Goal: Task Accomplishment & Management: Complete application form

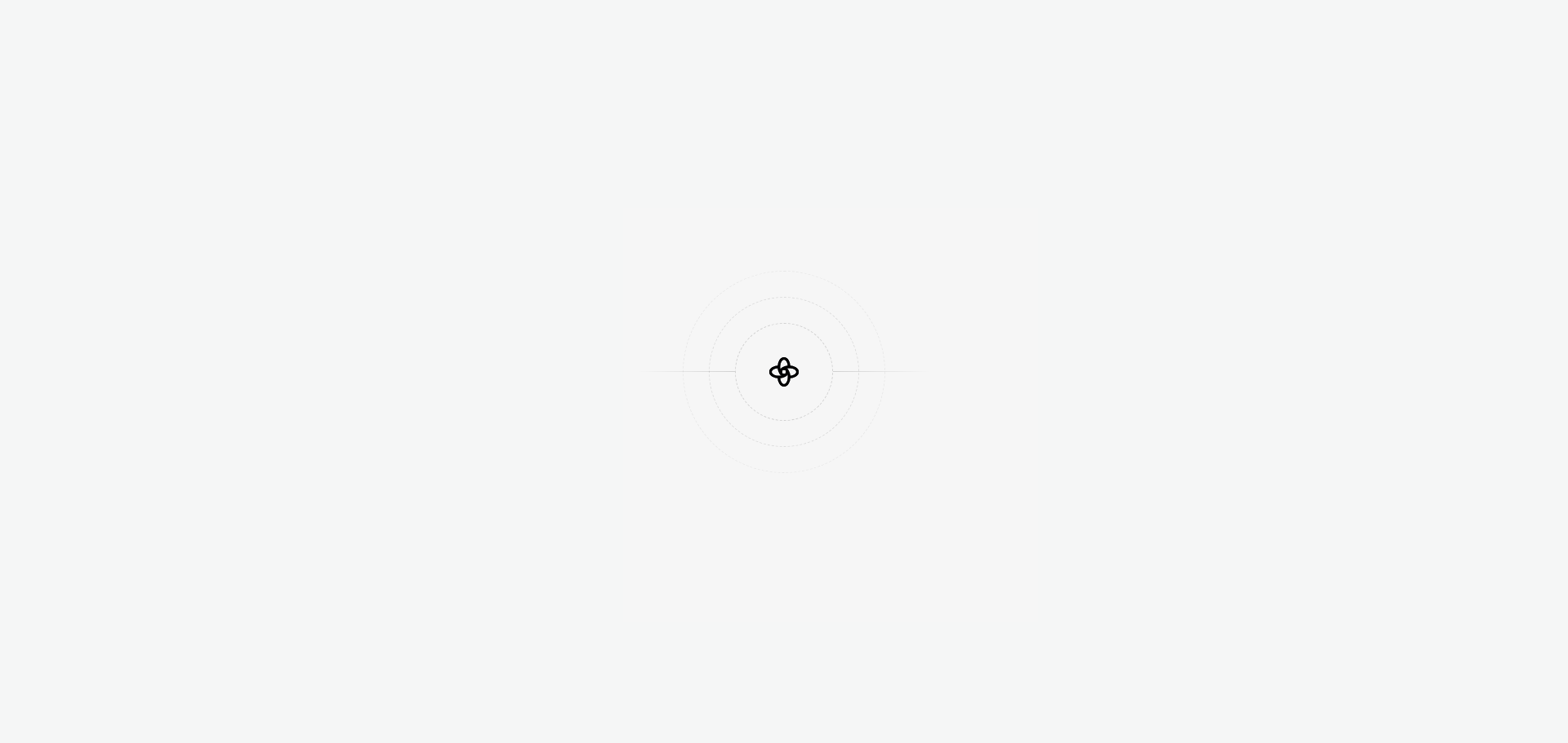
scroll to position [876, 0]
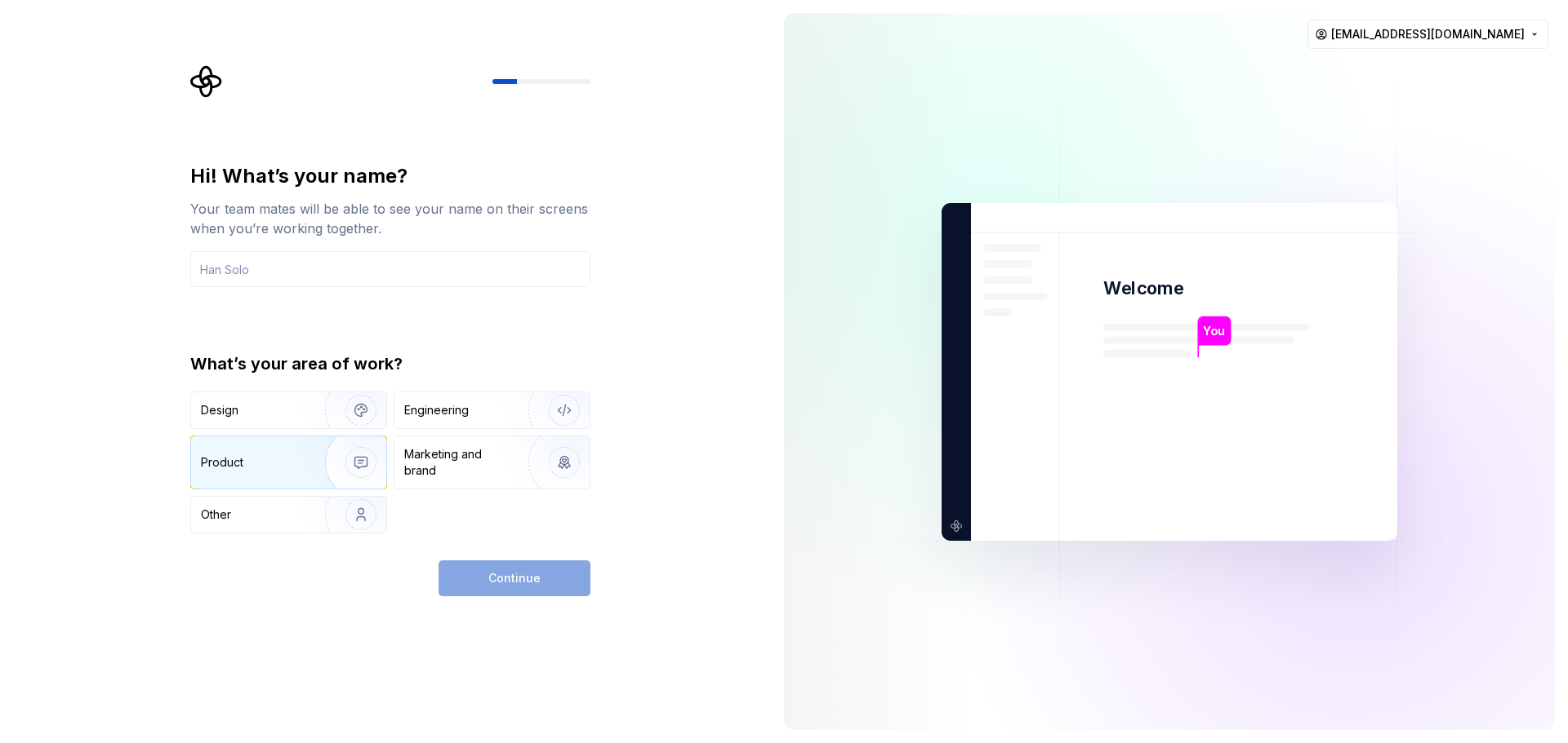
click at [367, 464] on img "button" at bounding box center [350, 463] width 104 height 109
click at [304, 272] on input "text" at bounding box center [390, 269] width 400 height 36
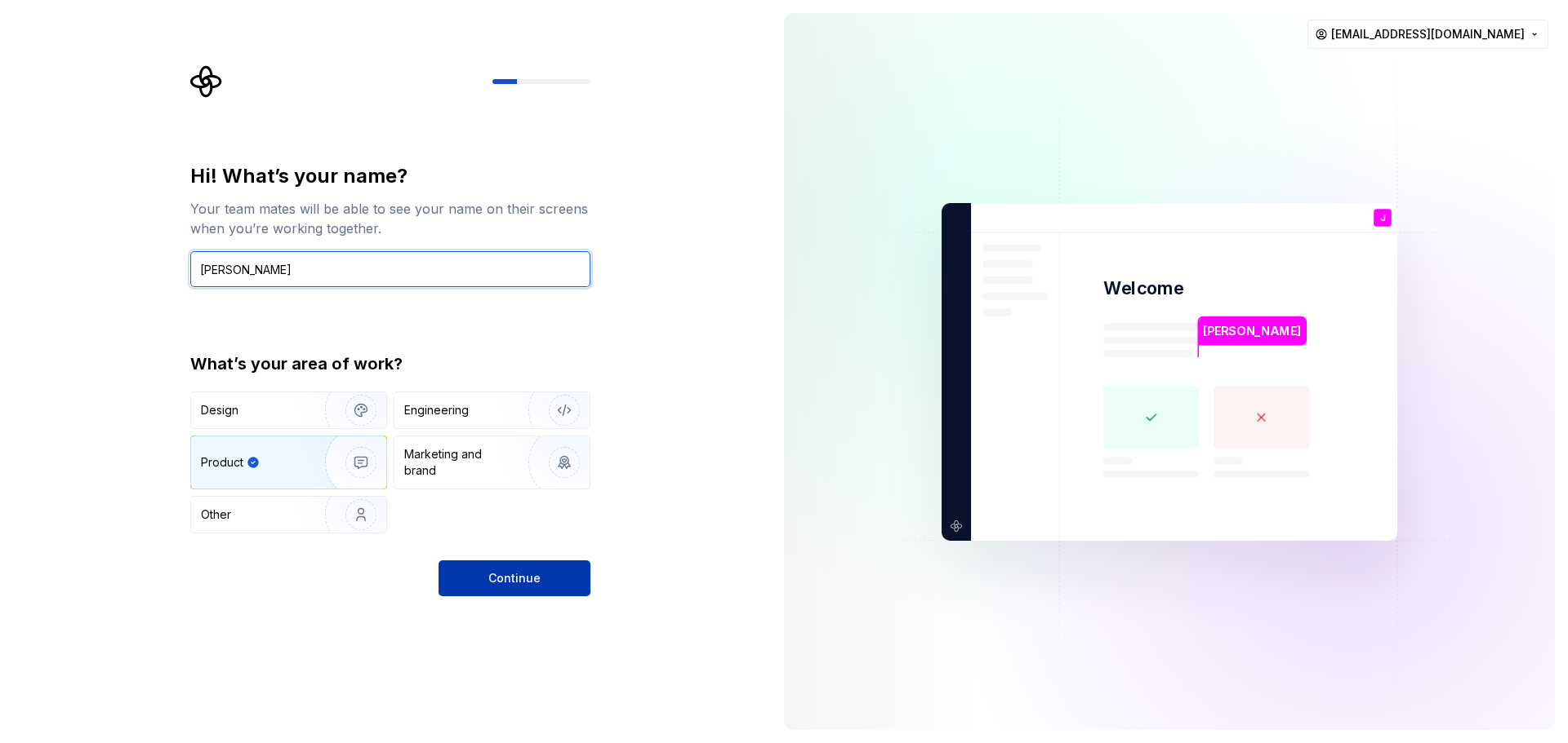
type input "[PERSON_NAME]"
click at [509, 569] on button "Continue" at bounding box center [514, 578] width 152 height 36
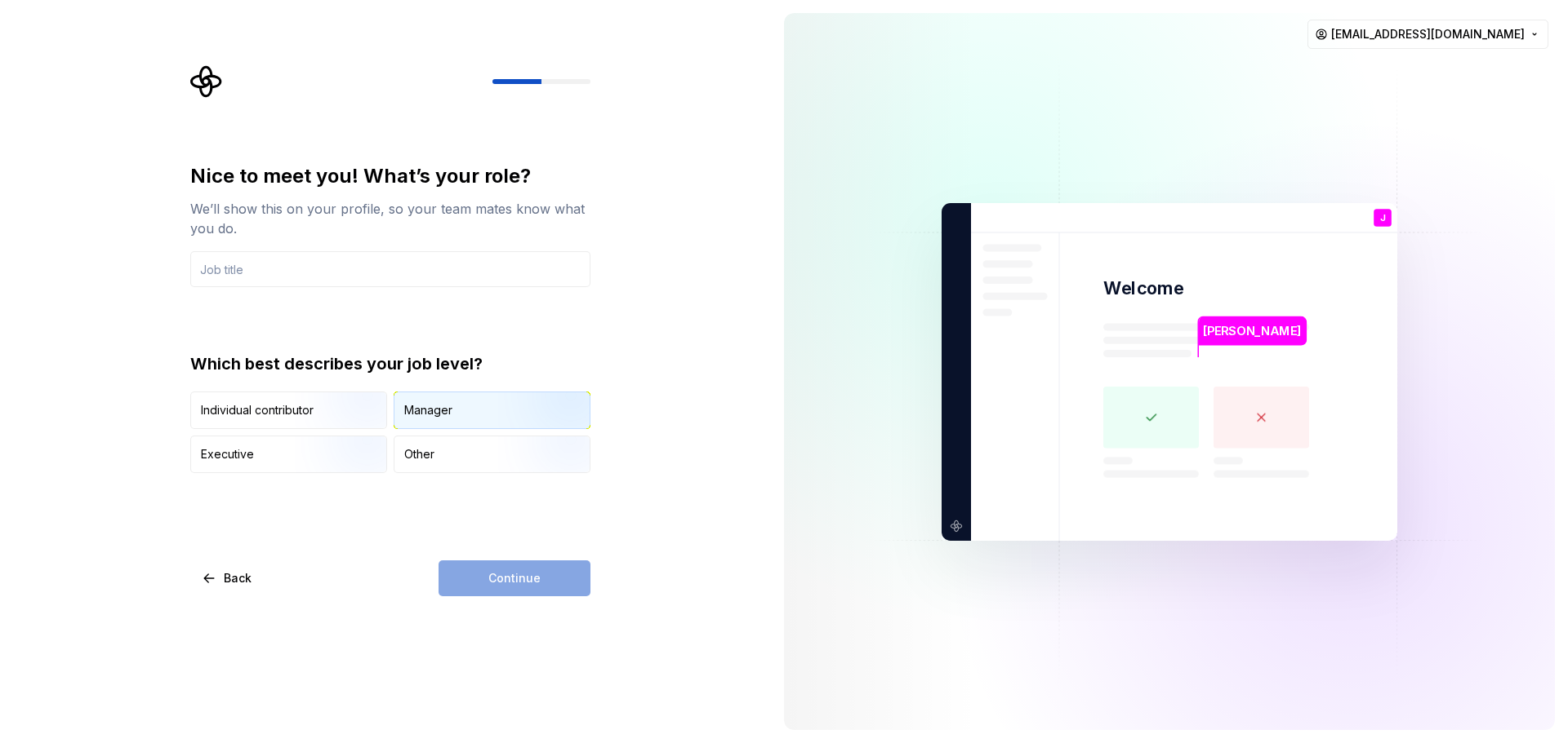
click at [453, 410] on div "Manager" at bounding box center [492, 410] width 195 height 36
click at [506, 578] on div "Continue" at bounding box center [514, 578] width 152 height 36
click at [506, 579] on div "Continue" at bounding box center [514, 578] width 152 height 36
click at [632, 534] on div "Nice to meet you! What’s your role? We’ll show this on your profile, so your te…" at bounding box center [385, 371] width 771 height 743
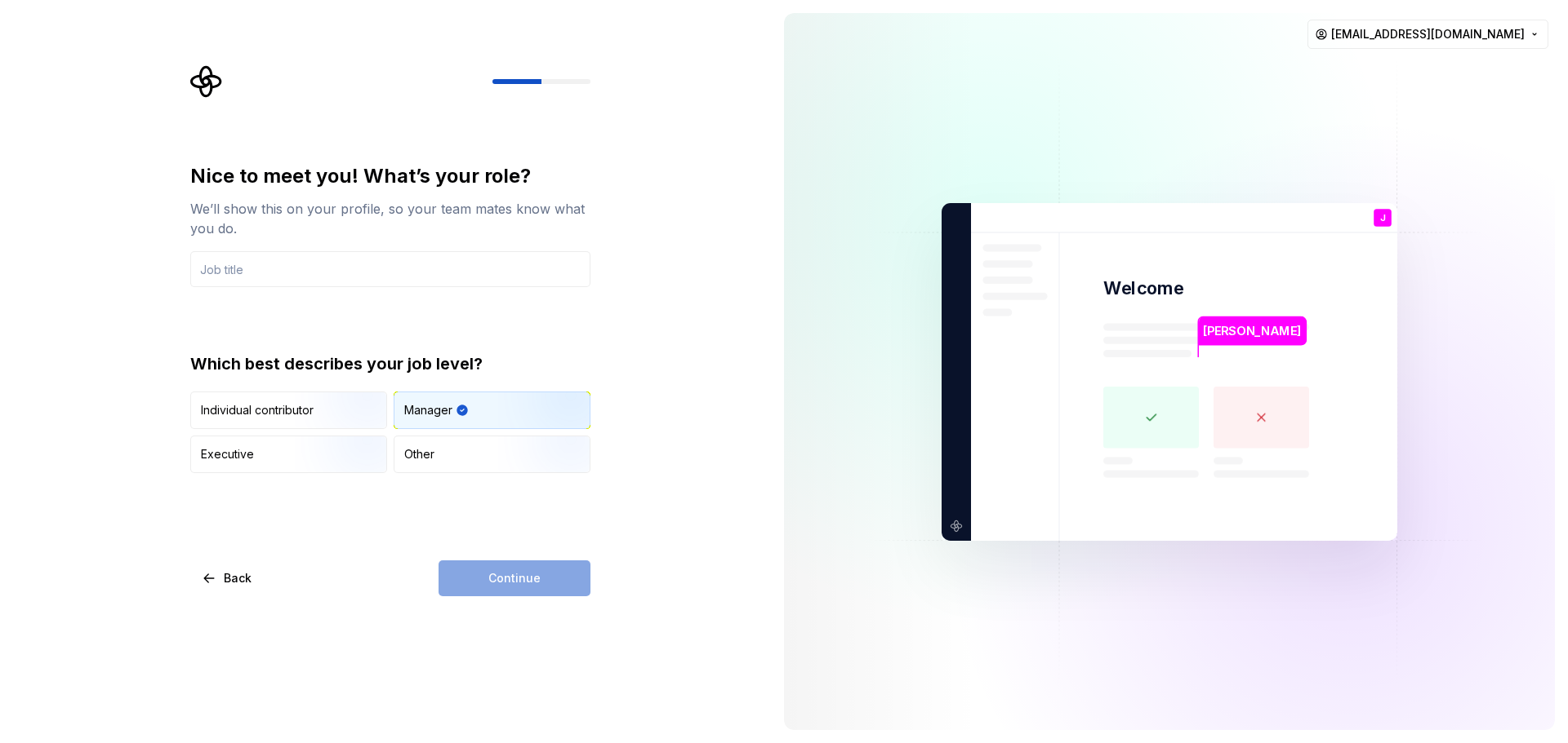
click at [538, 569] on div "Continue" at bounding box center [514, 578] width 152 height 36
click at [684, 530] on div "Nice to meet you! What’s your role? We’ll show this on your profile, so your te…" at bounding box center [385, 371] width 771 height 743
click at [426, 413] on div "Manager" at bounding box center [428, 411] width 48 height 17
click at [481, 407] on div "Manager" at bounding box center [492, 410] width 195 height 36
click at [311, 420] on img "button" at bounding box center [347, 431] width 104 height 109
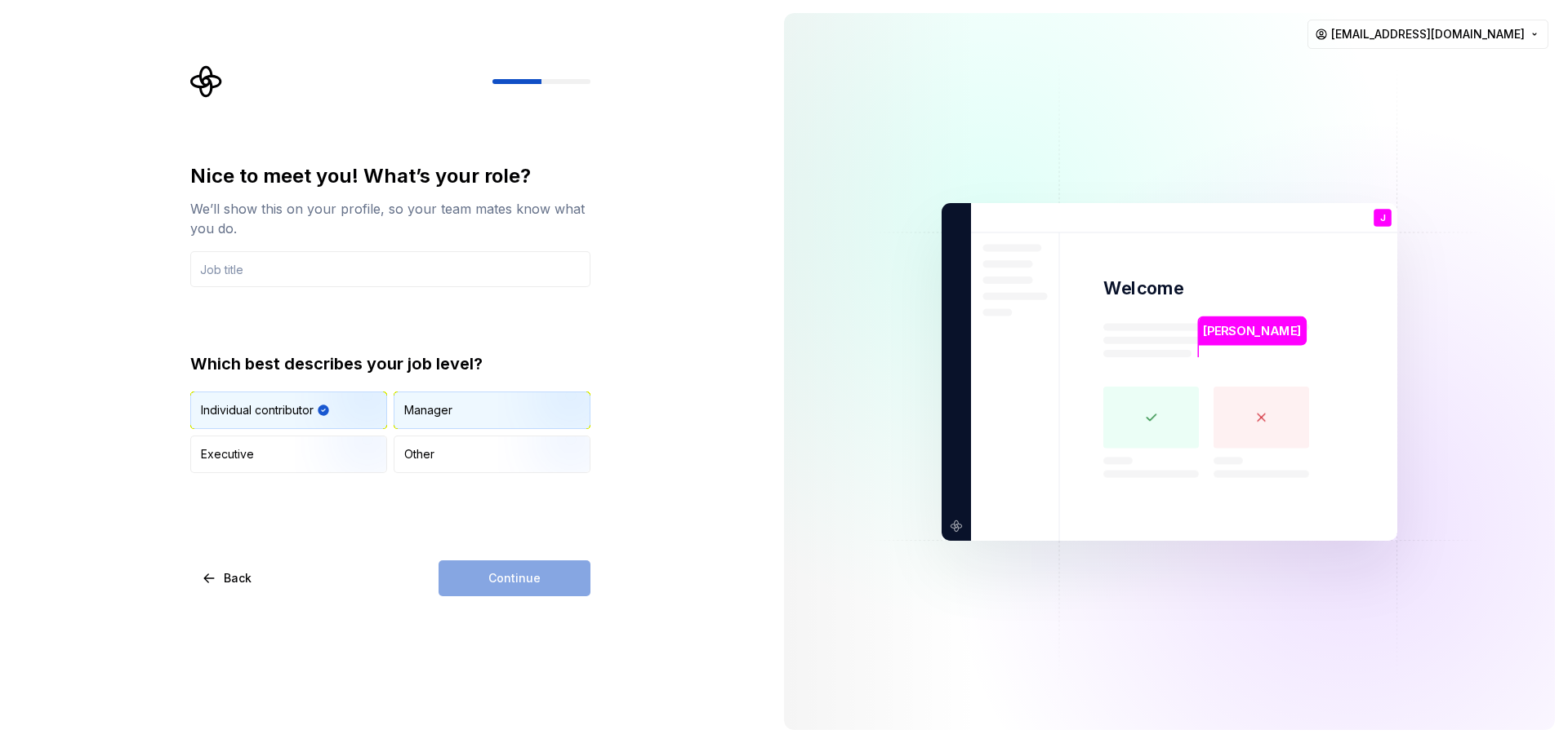
click at [439, 411] on div "Manager" at bounding box center [428, 411] width 48 height 17
click at [461, 283] on input "text" at bounding box center [390, 269] width 400 height 36
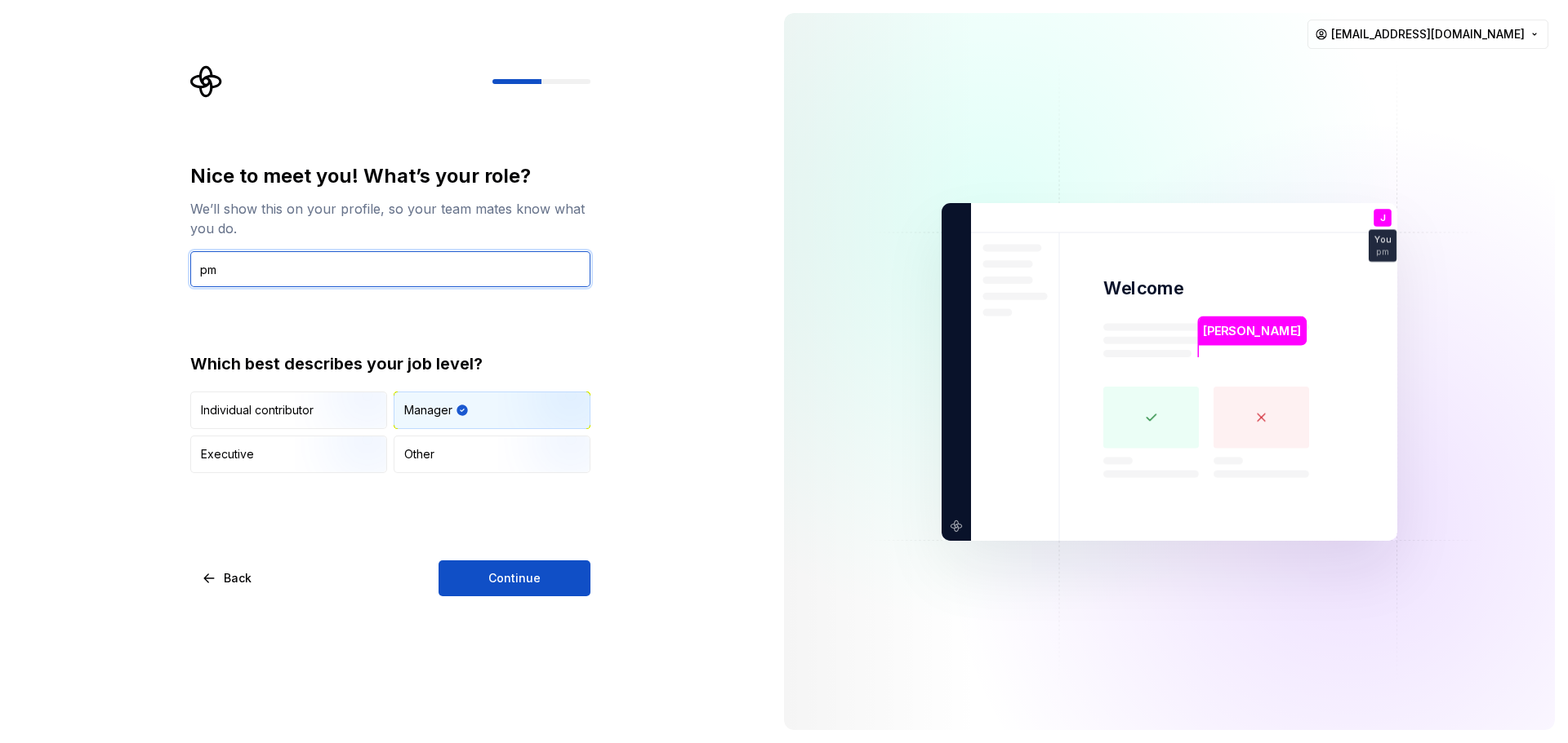
type input "p"
type input "PM"
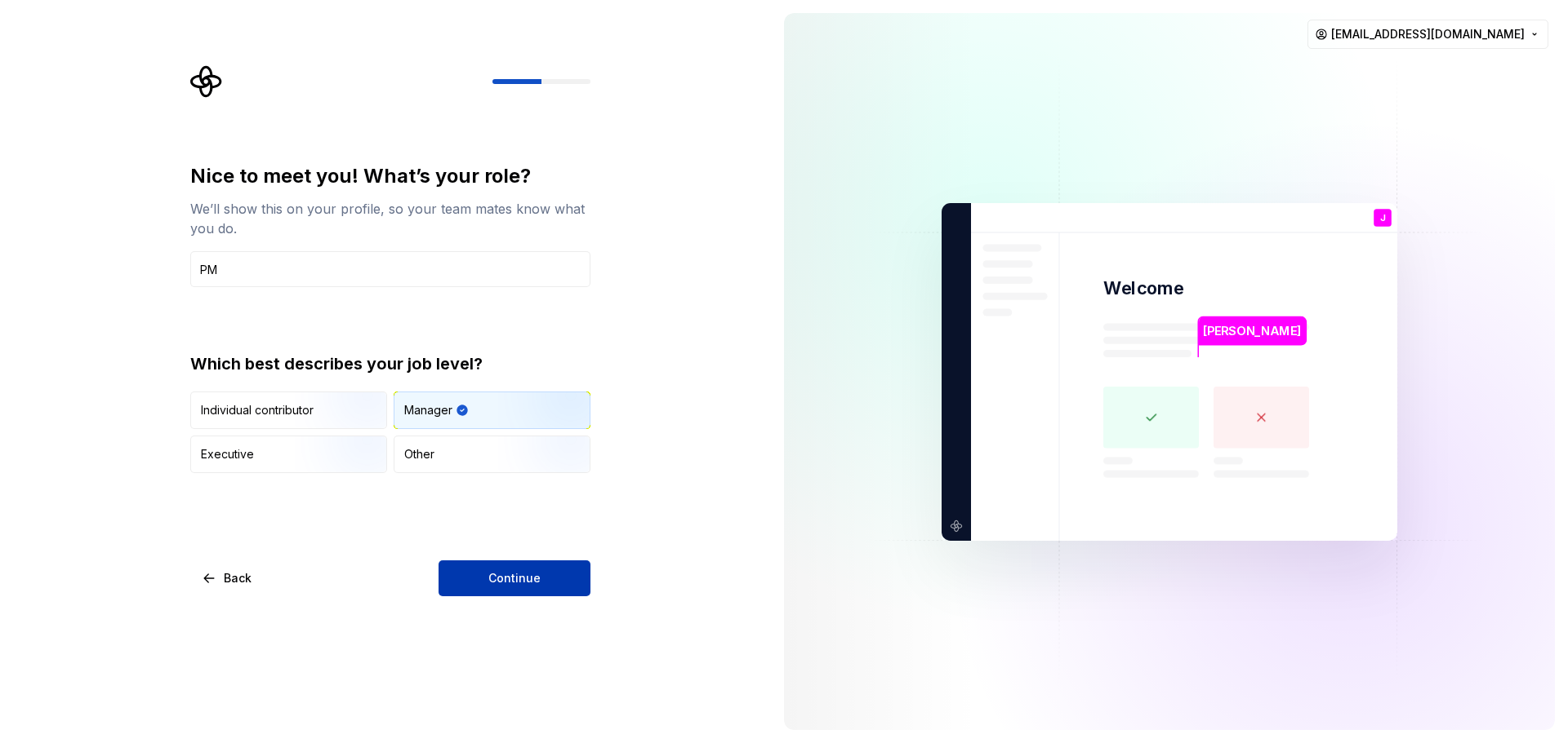
click at [536, 571] on span "Continue" at bounding box center [514, 579] width 52 height 17
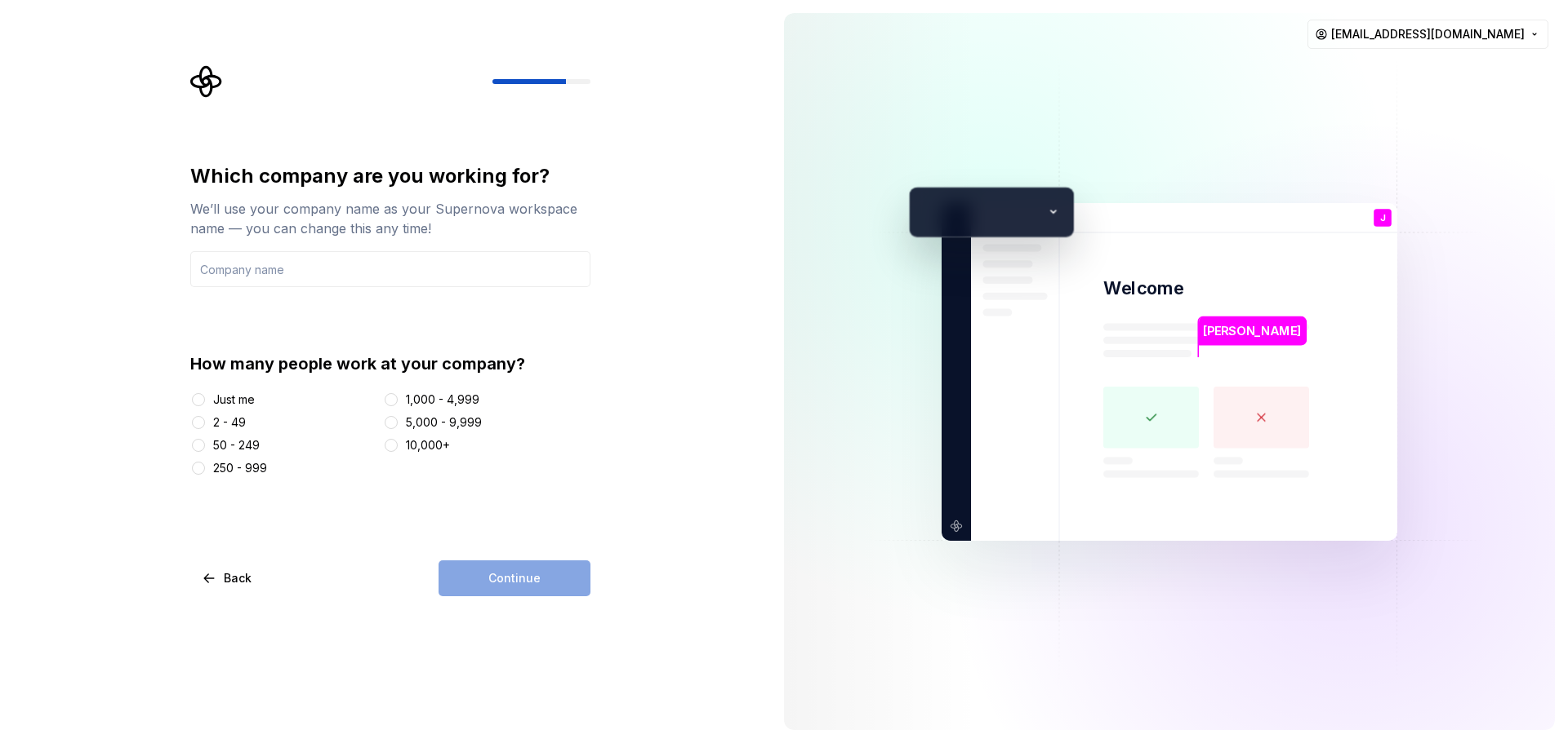
click at [264, 468] on div "250 - 999" at bounding box center [240, 469] width 54 height 17
click at [205, 468] on button "250 - 999" at bounding box center [198, 469] width 13 height 13
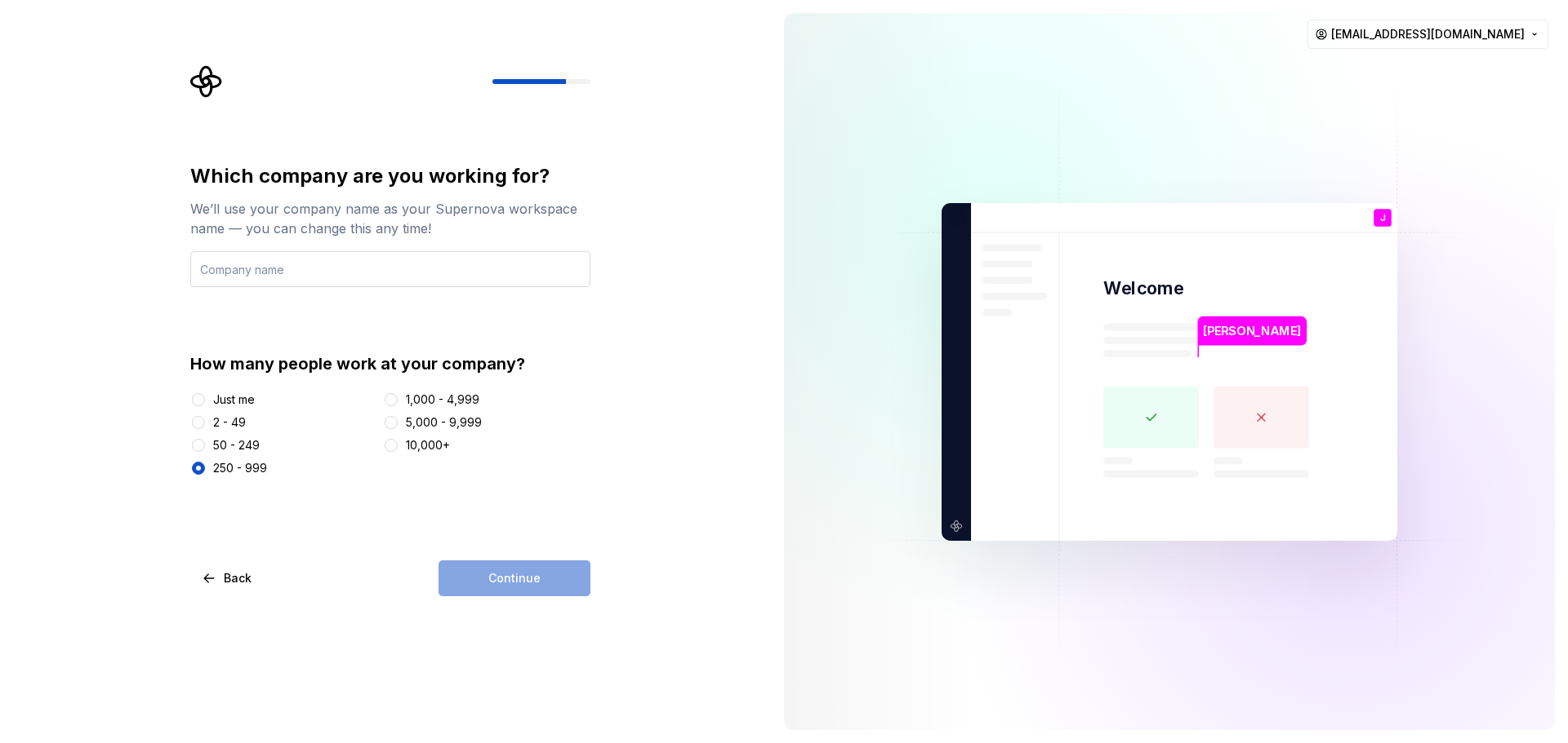
click at [380, 274] on input "text" at bounding box center [390, 269] width 400 height 36
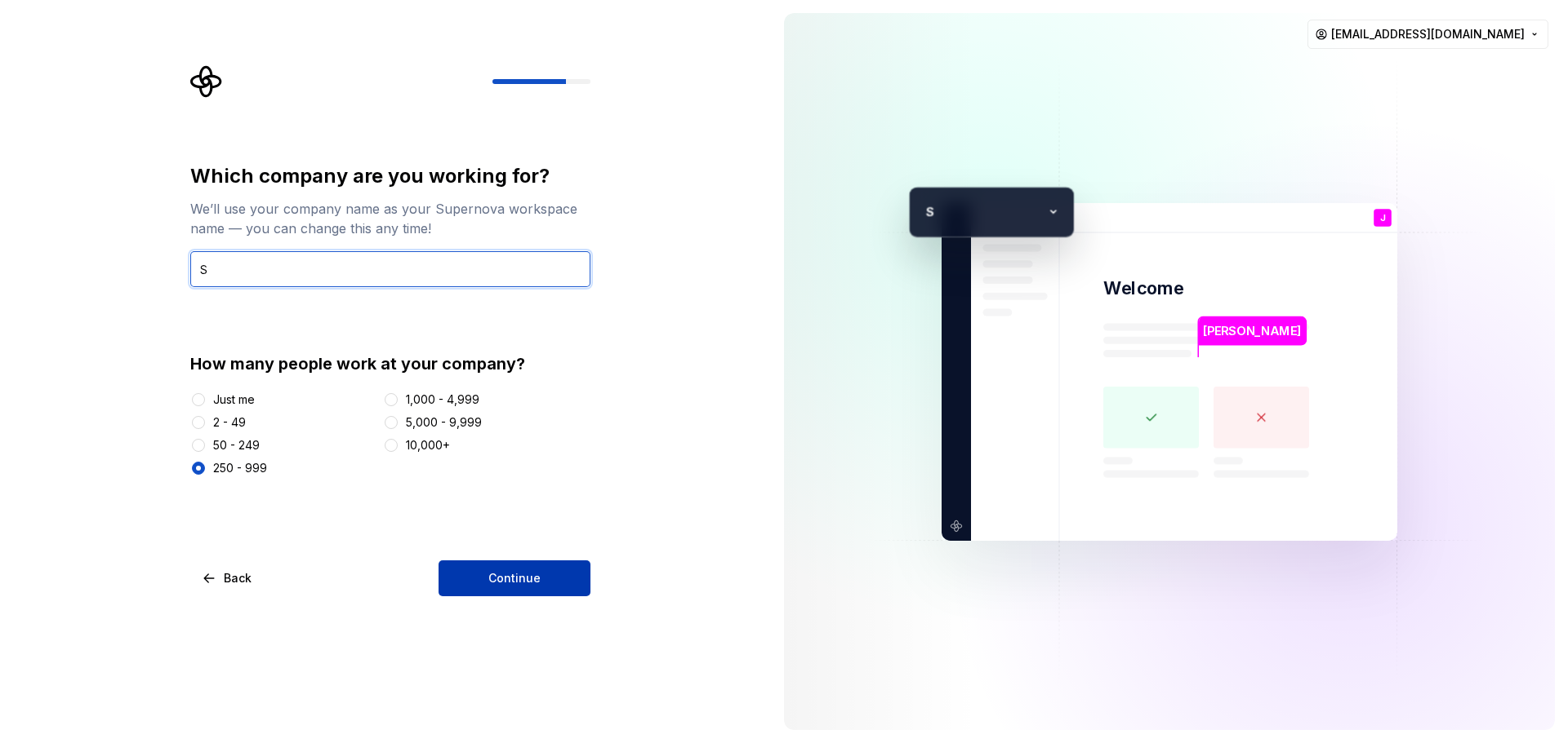
type input "S"
click at [523, 566] on button "Continue" at bounding box center [514, 578] width 152 height 36
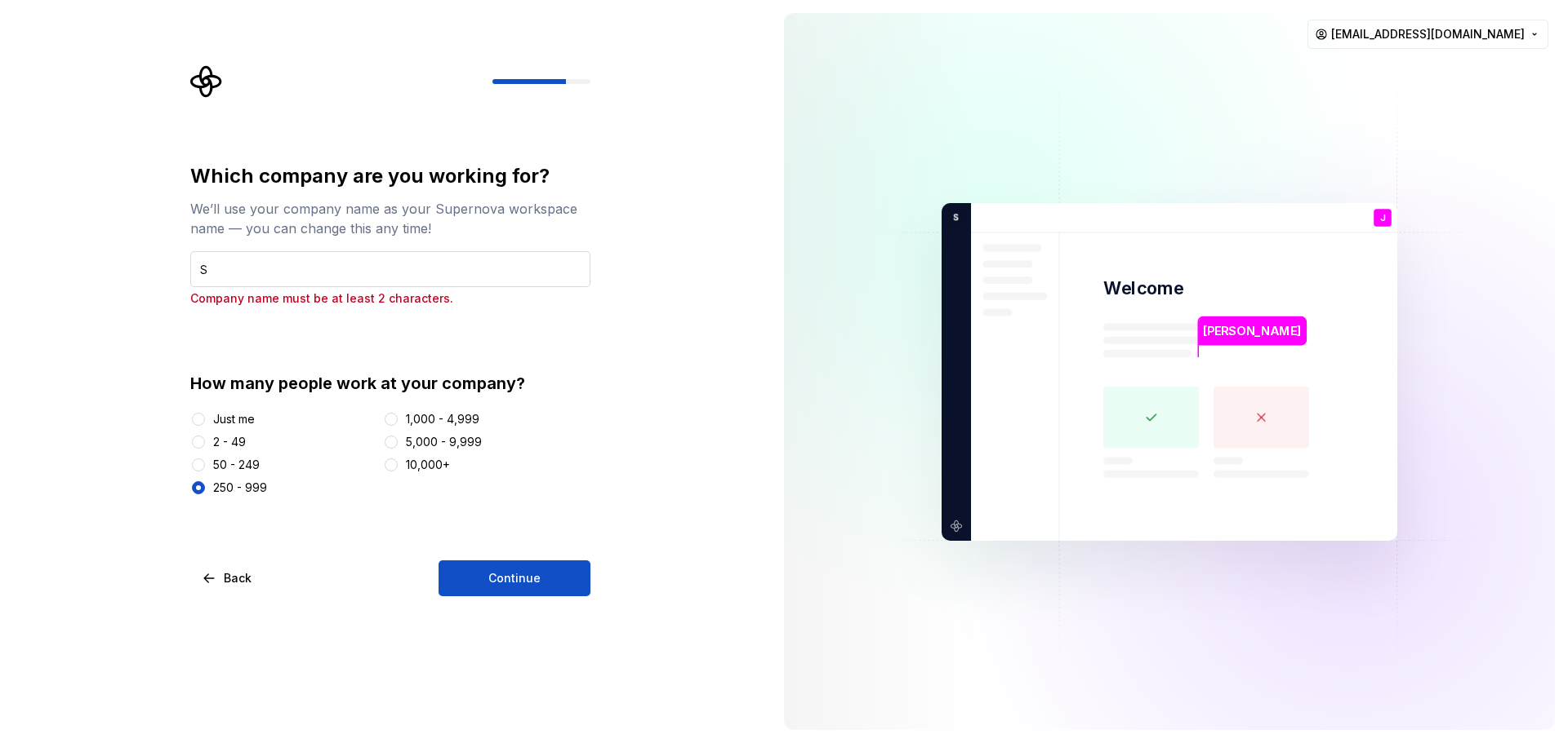
click at [462, 279] on input "S" at bounding box center [390, 269] width 400 height 36
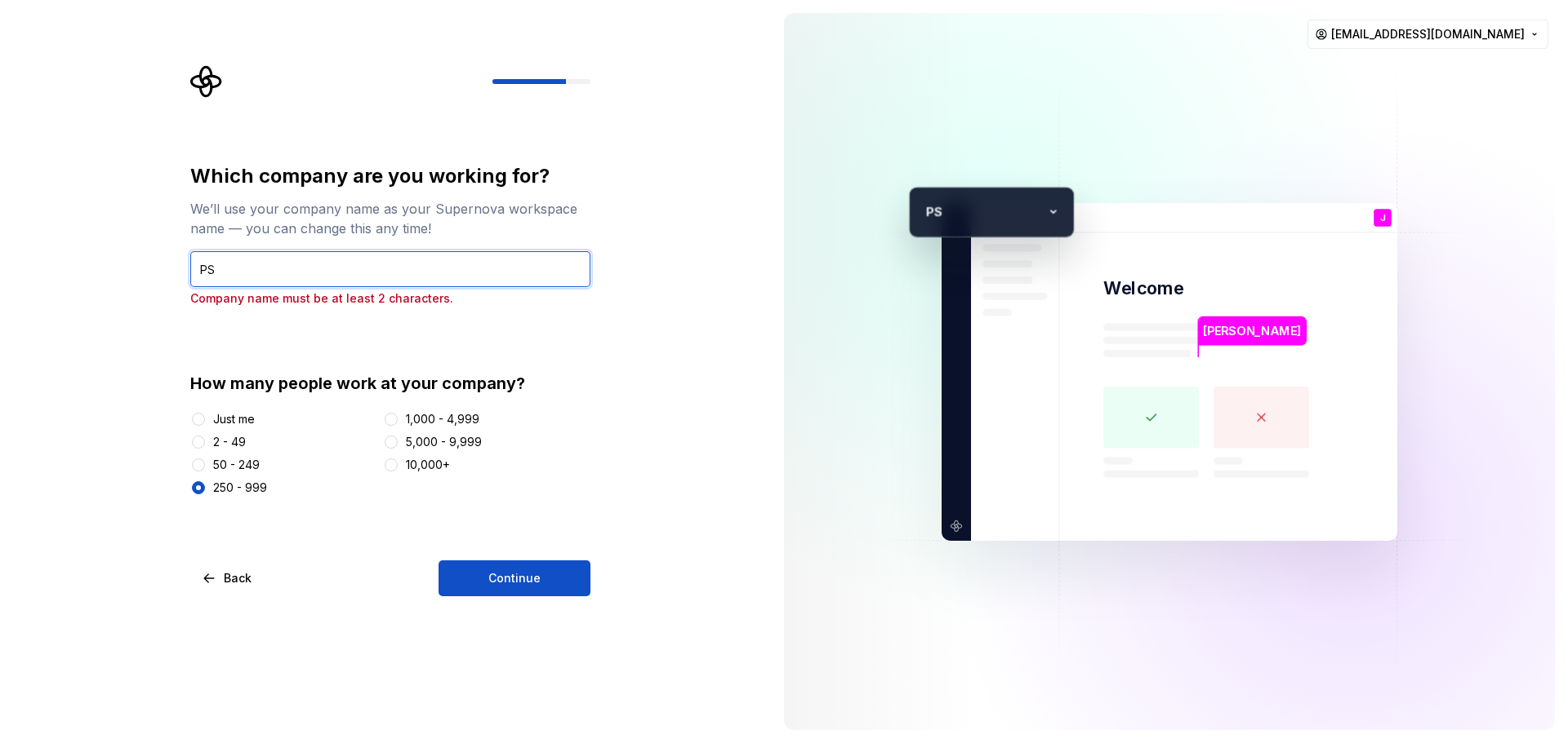
type input "P"
type input "SP"
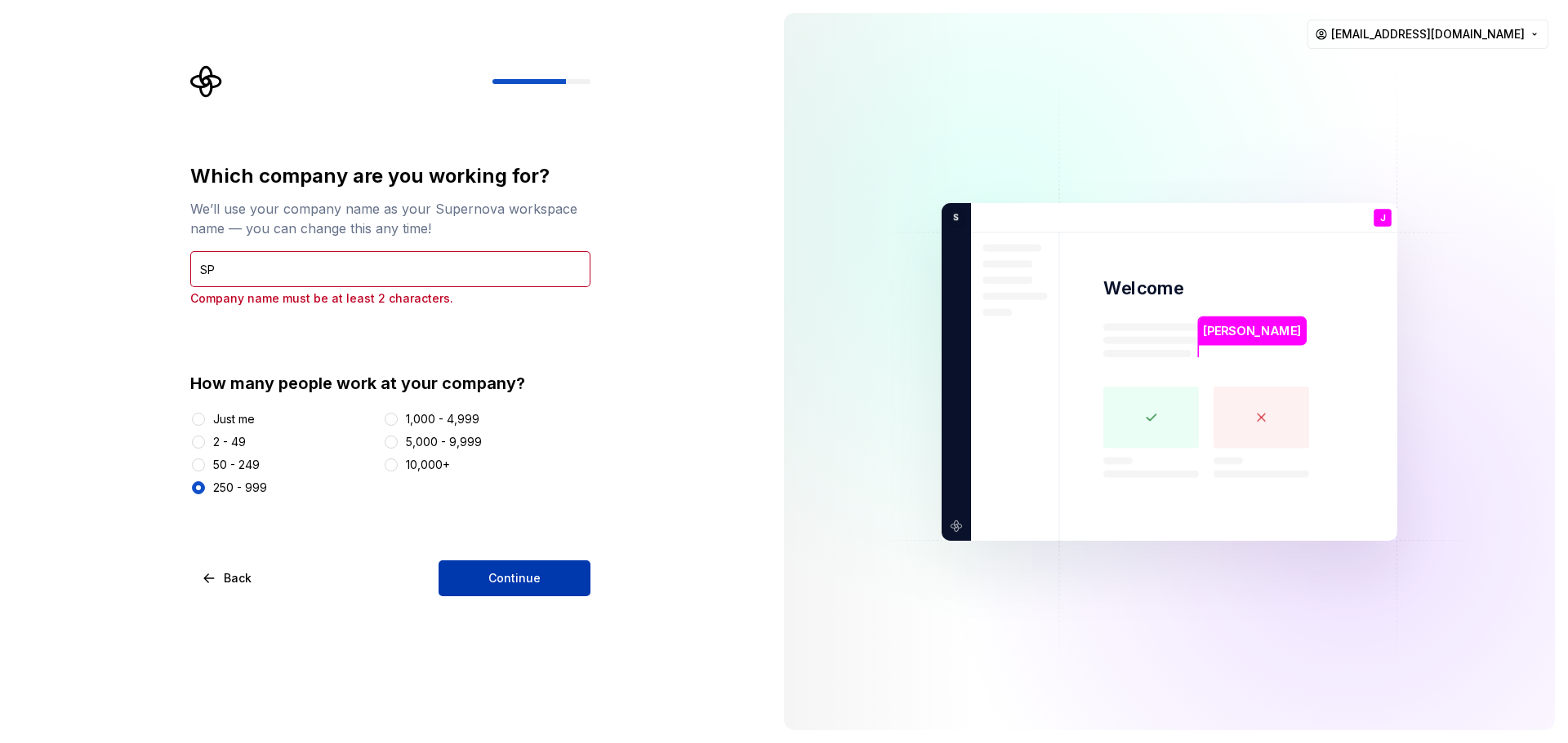
click at [562, 578] on button "Continue" at bounding box center [514, 578] width 152 height 36
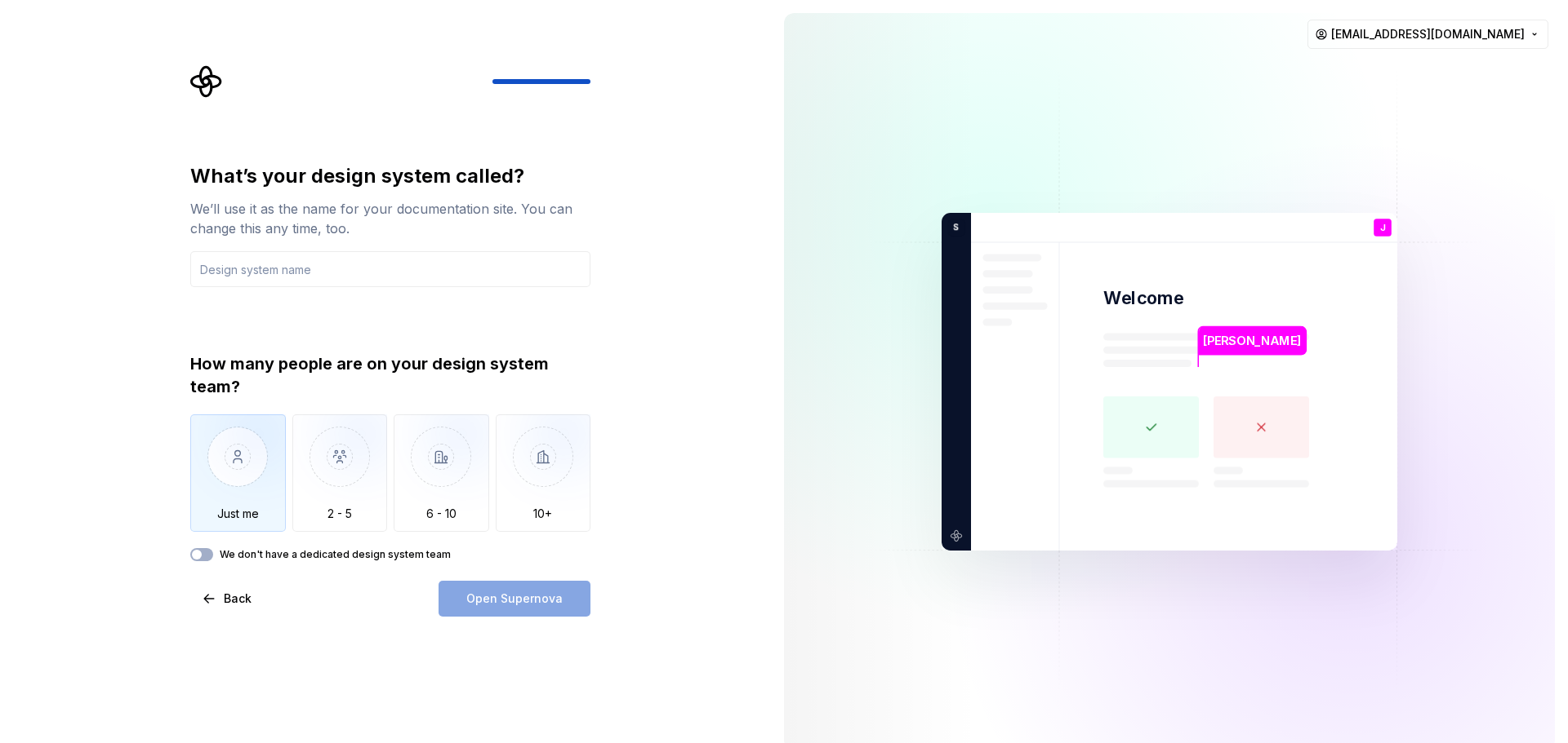
click at [237, 512] on img "button" at bounding box center [238, 469] width 96 height 109
click at [368, 515] on img "button" at bounding box center [340, 469] width 96 height 109
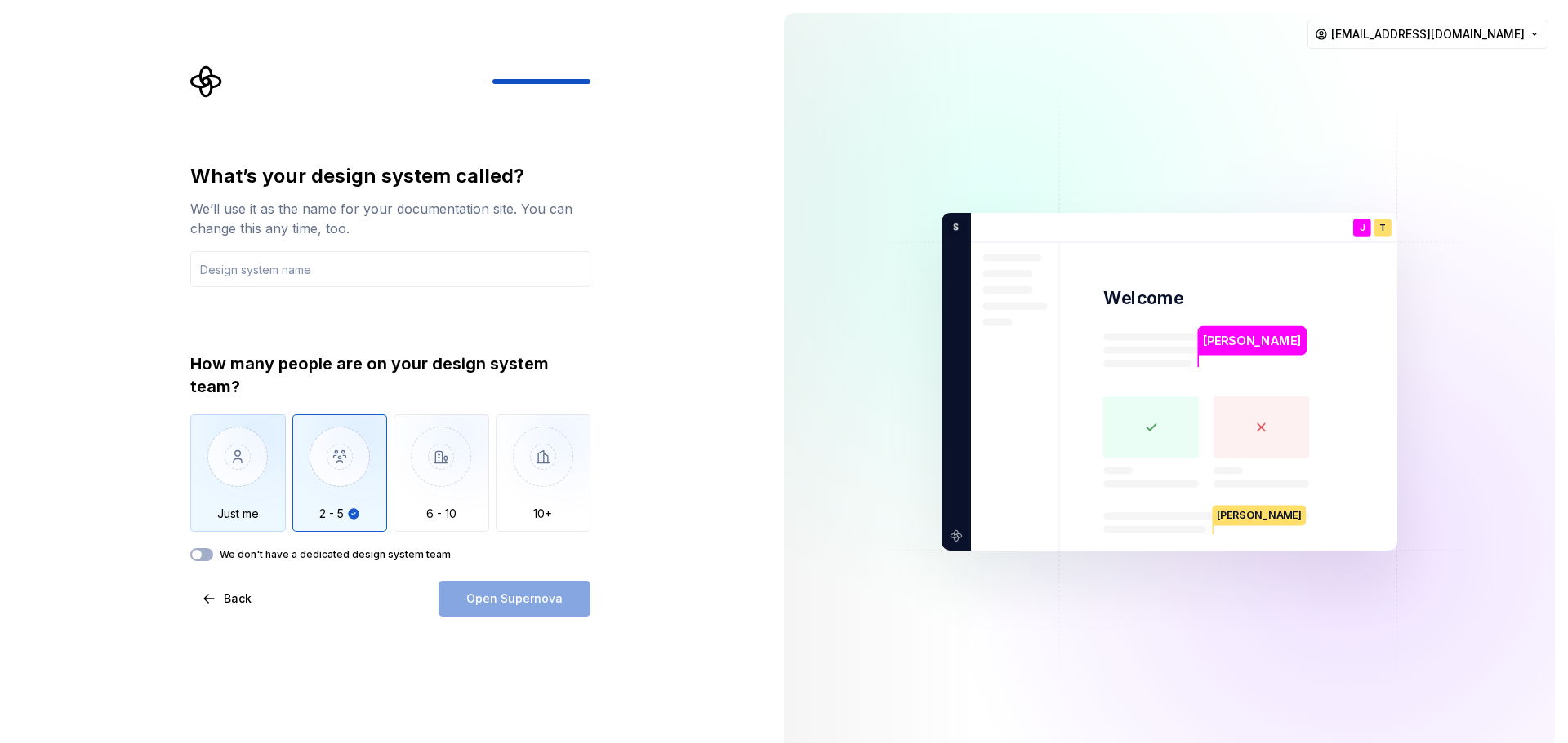
click at [253, 510] on img "button" at bounding box center [238, 469] width 96 height 109
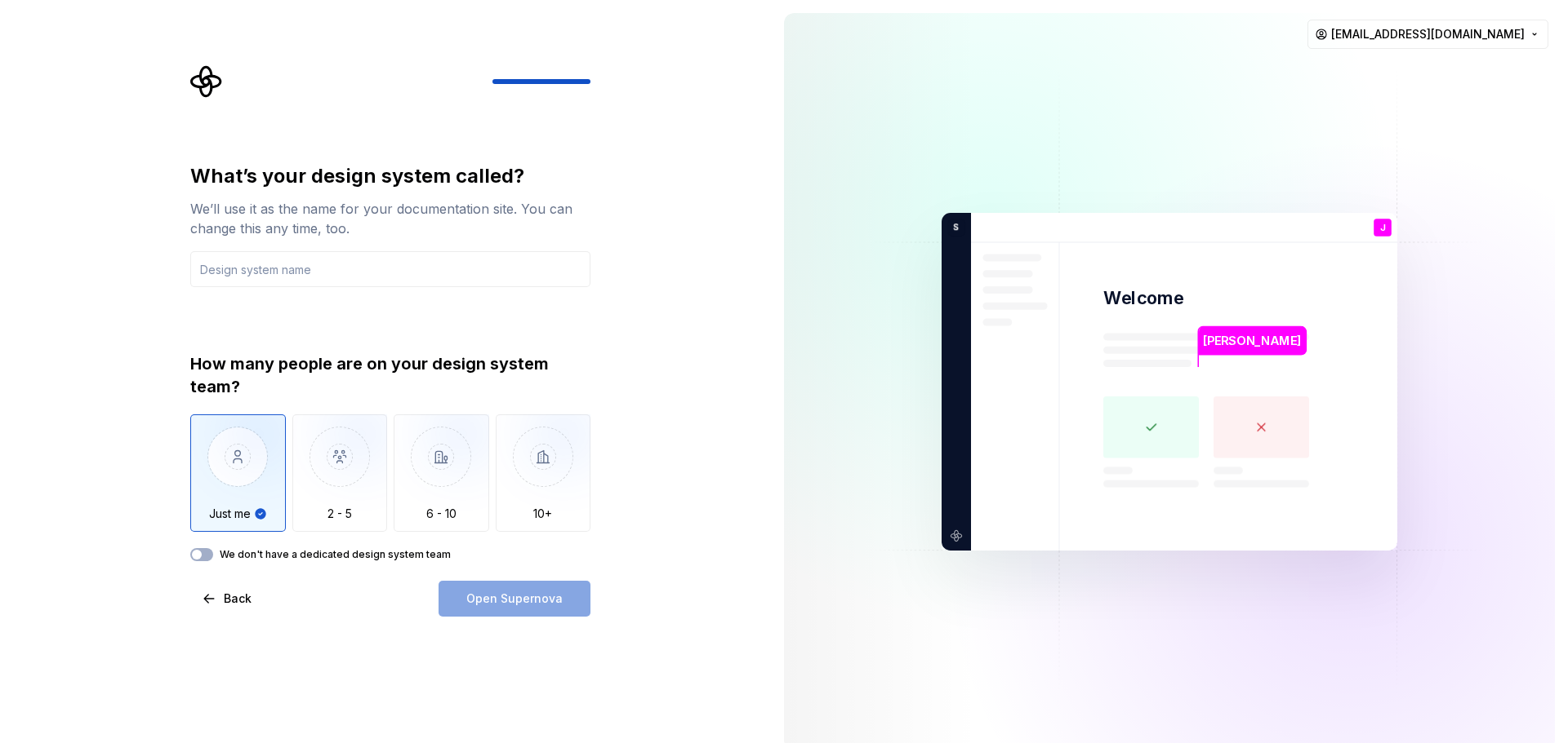
click at [306, 552] on label "We don't have a dedicated design system team" at bounding box center [335, 555] width 231 height 13
click at [213, 552] on button "We don't have a dedicated design system team" at bounding box center [202, 555] width 23 height 13
click at [200, 552] on icon "button" at bounding box center [197, 555] width 13 height 10
click at [243, 504] on img "button" at bounding box center [238, 469] width 96 height 109
click at [640, 543] on div "What’s your design system called? We’ll use it as the name for your documentati…" at bounding box center [385, 382] width 771 height 764
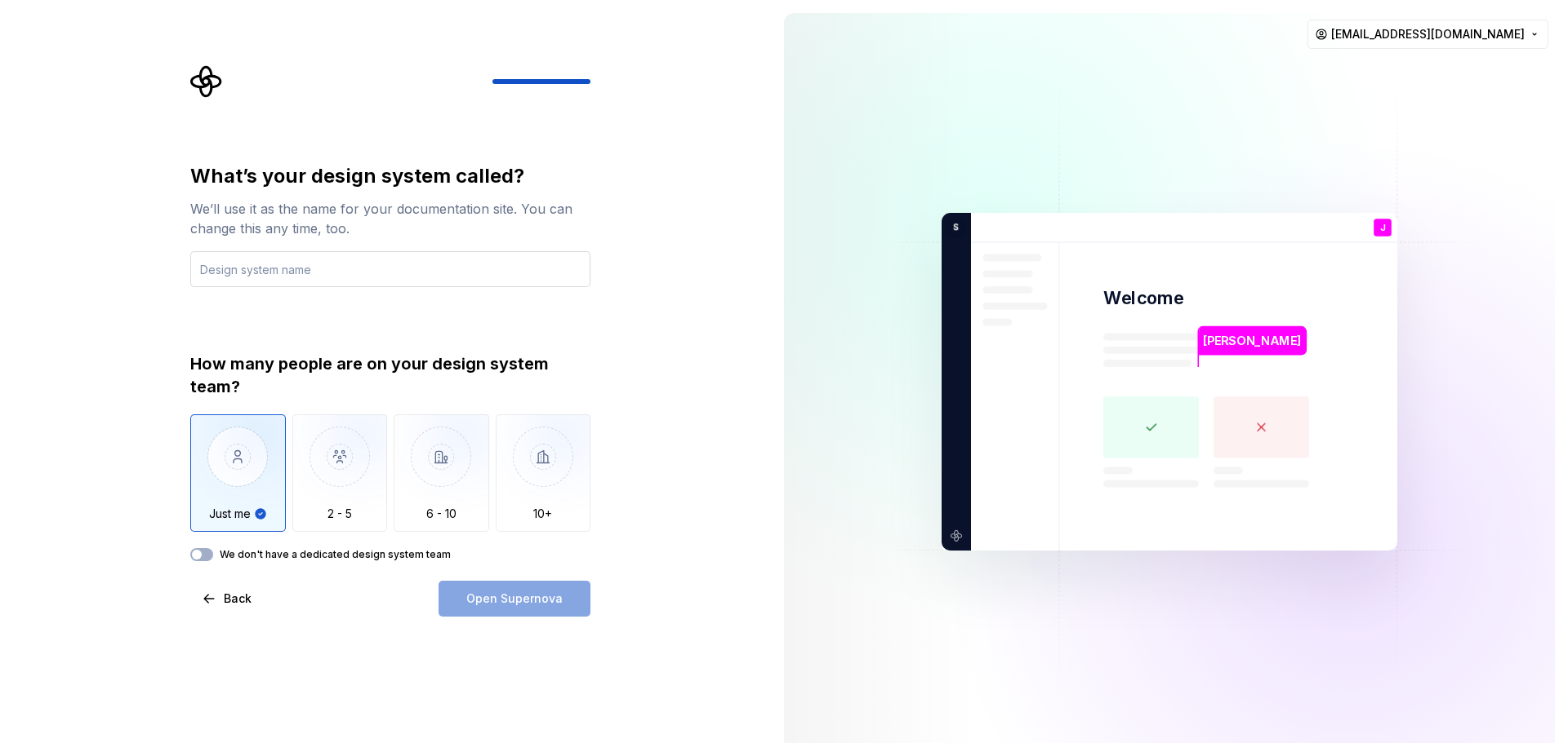
click at [362, 269] on input "text" at bounding box center [390, 269] width 400 height 36
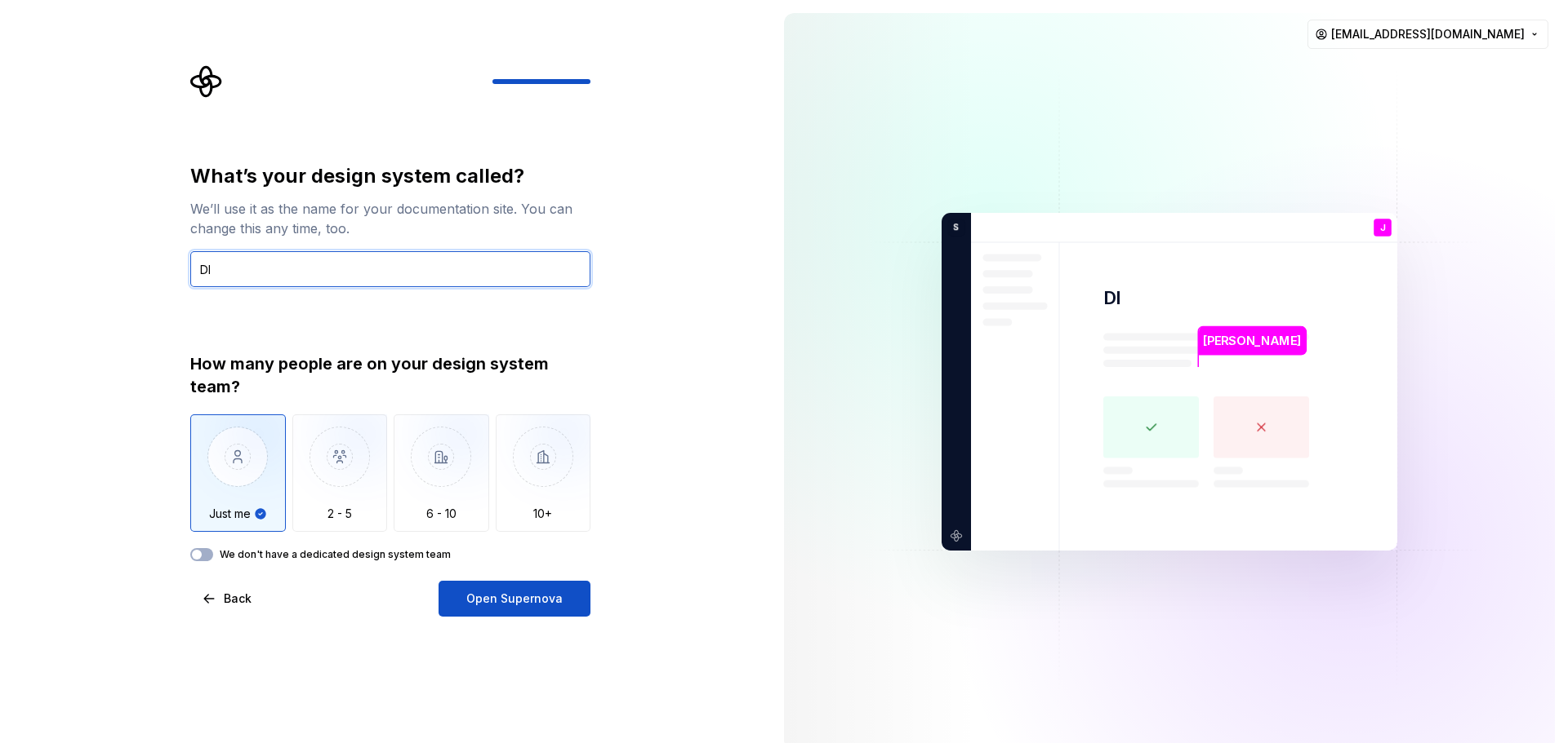
type input "D"
type input "3D Simulation"
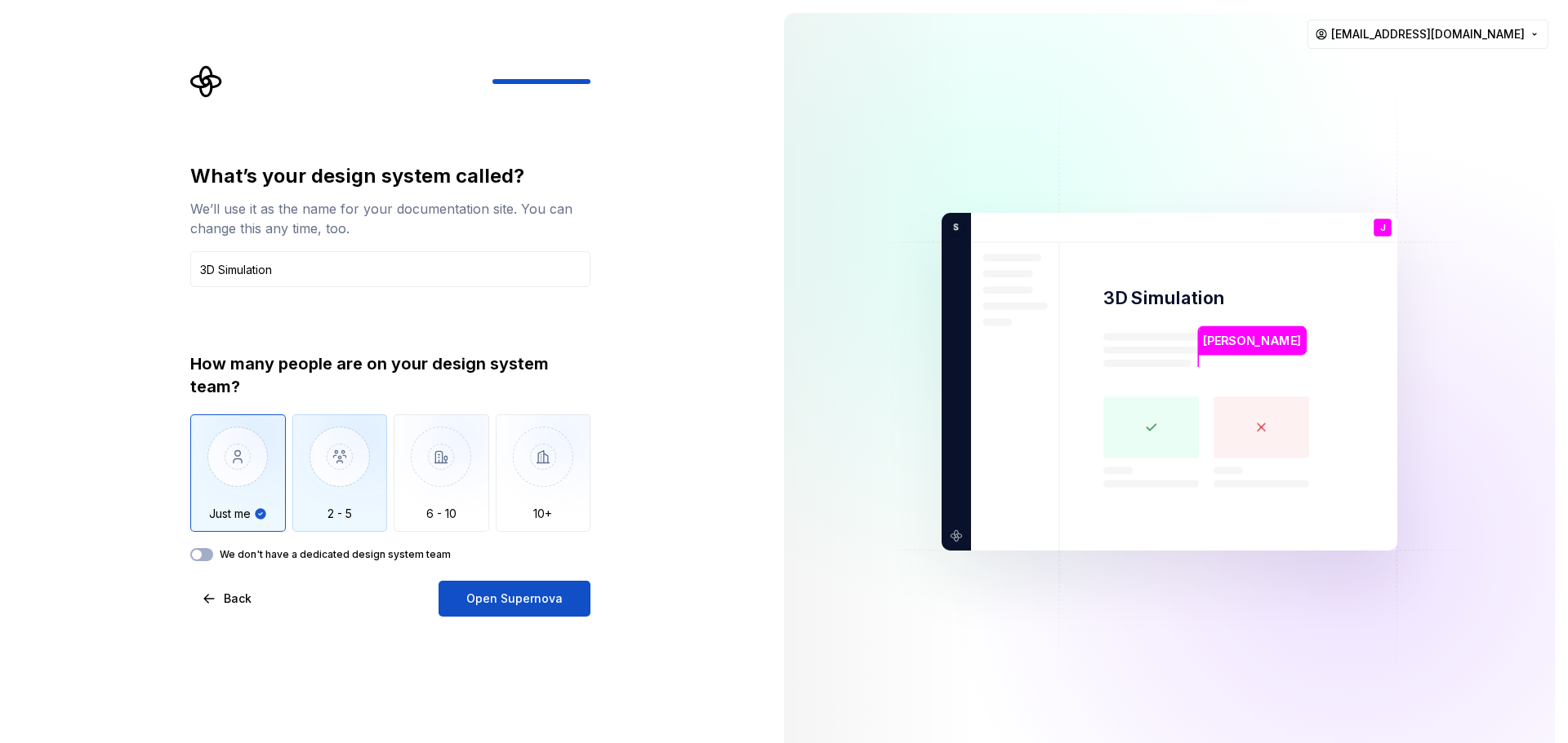
click at [352, 526] on div "2 - 5" at bounding box center [340, 474] width 96 height 117
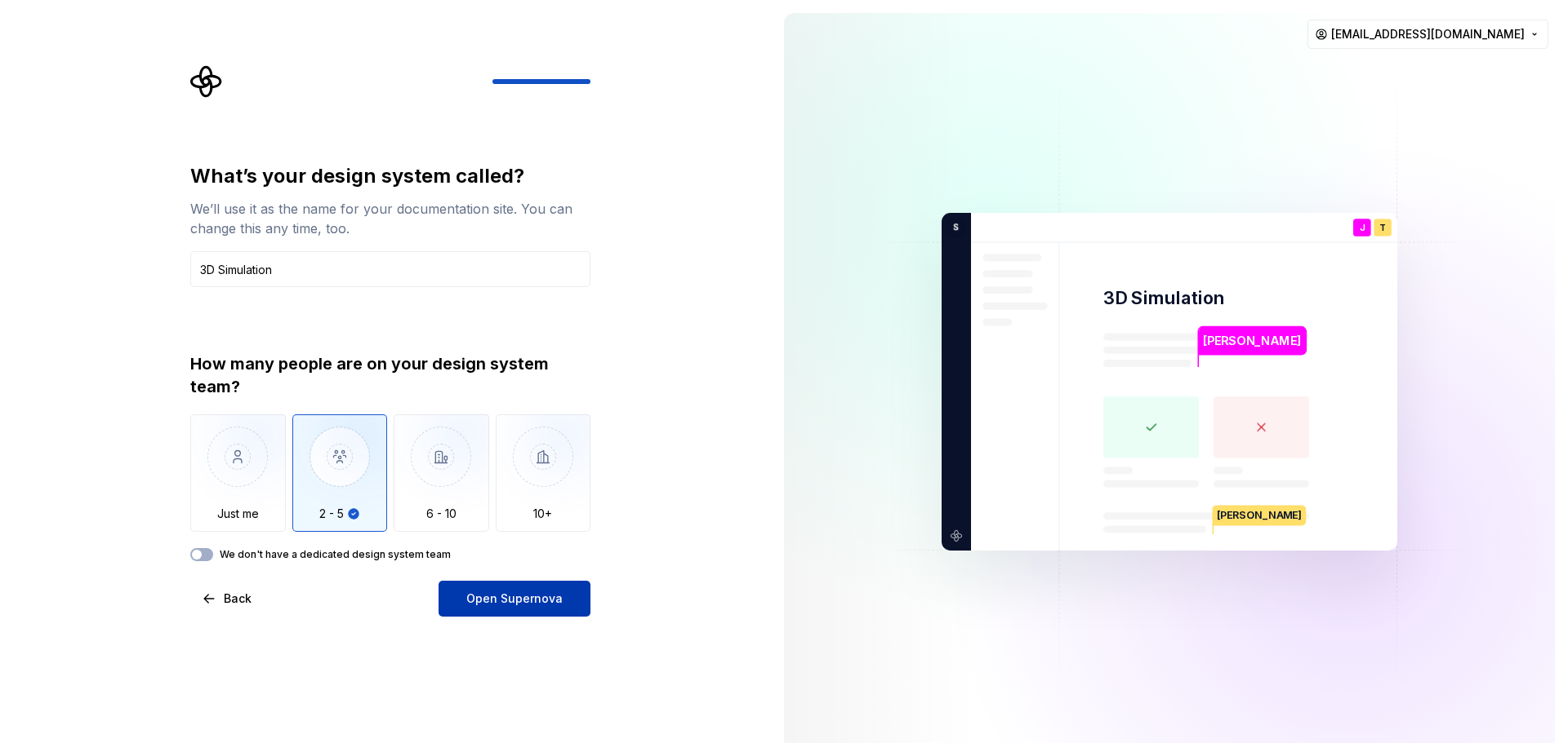
click at [496, 601] on span "Open Supernova" at bounding box center [514, 599] width 97 height 17
